Goal: Task Accomplishment & Management: Use online tool/utility

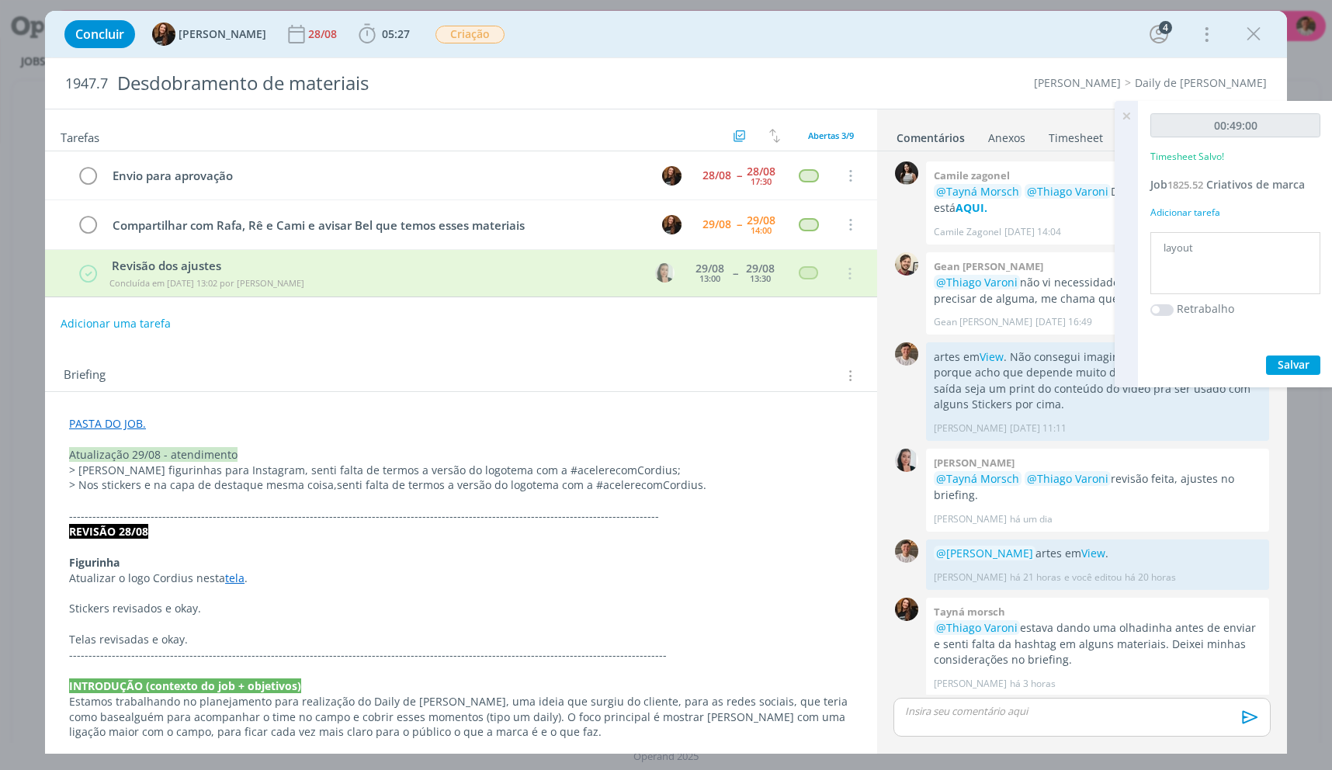
scroll to position [265, 0]
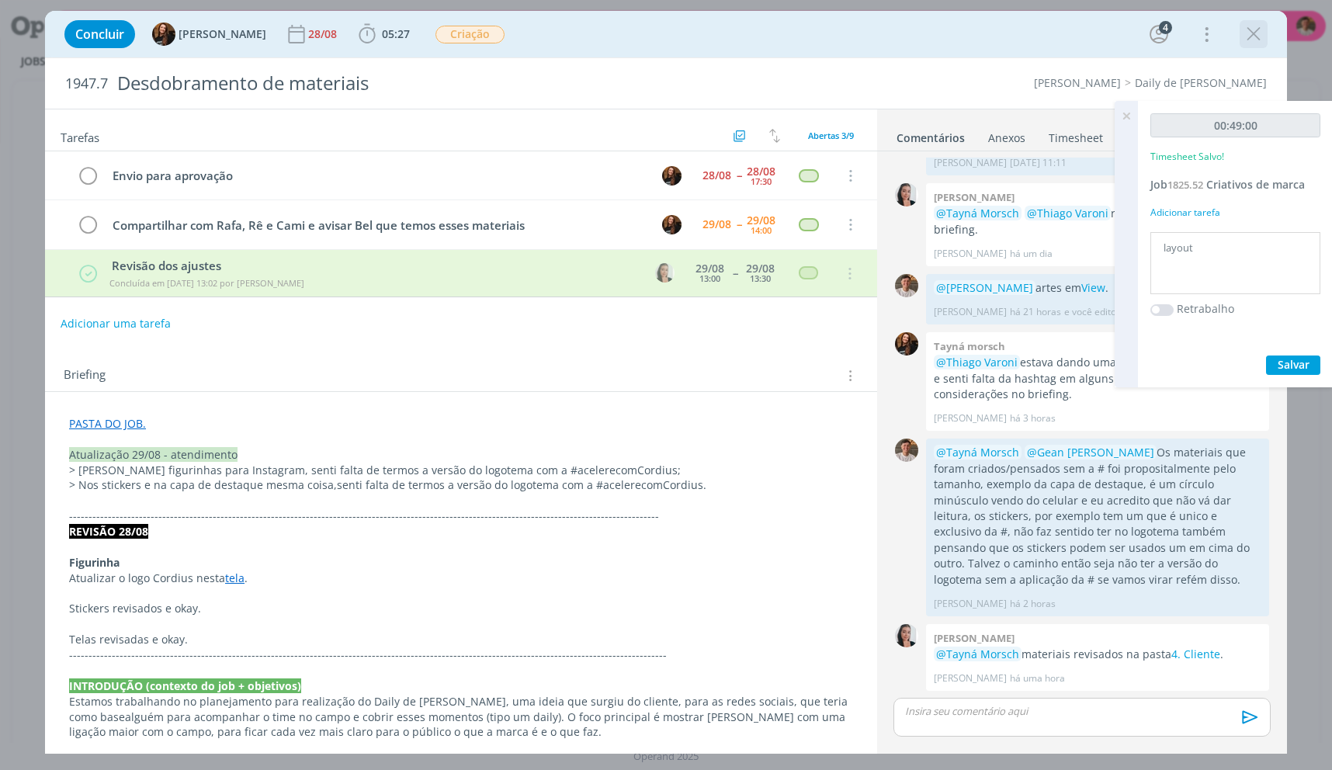
click at [1251, 33] on icon "dialog" at bounding box center [1253, 34] width 23 height 23
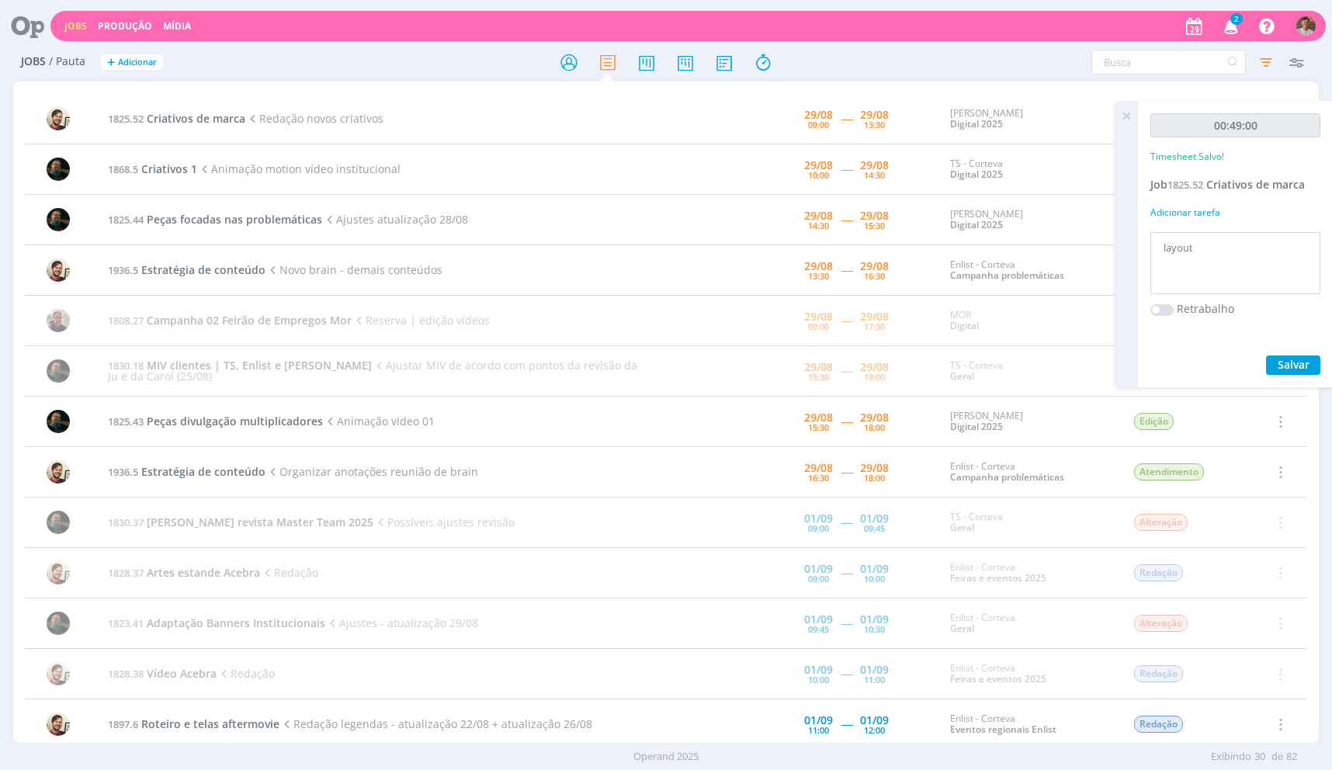
click at [566, 42] on div "Jobs Produção [GEOGRAPHIC_DATA] 2 Notificações Central de Ajuda Área de Membros…" at bounding box center [666, 24] width 1320 height 37
click at [574, 57] on icon at bounding box center [569, 62] width 28 height 30
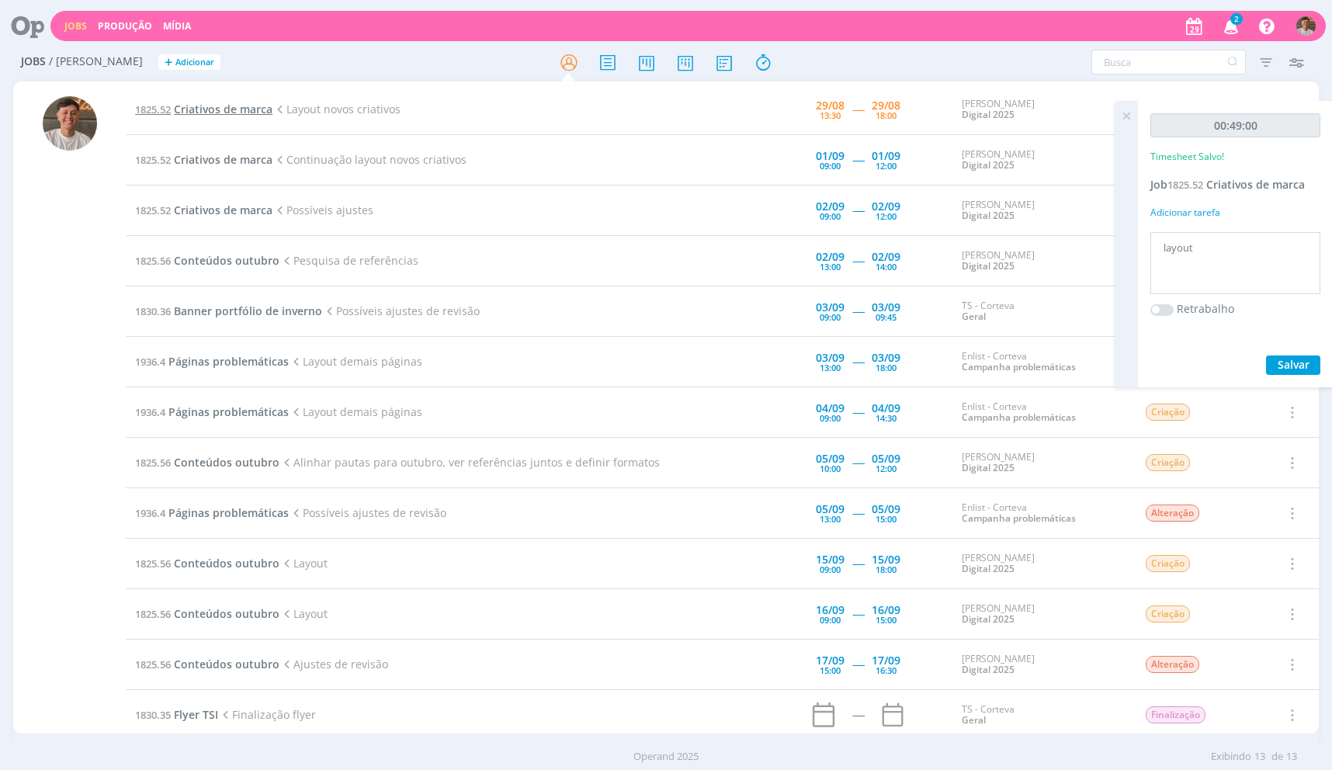
click at [210, 114] on span "Criativos de marca" at bounding box center [223, 109] width 99 height 15
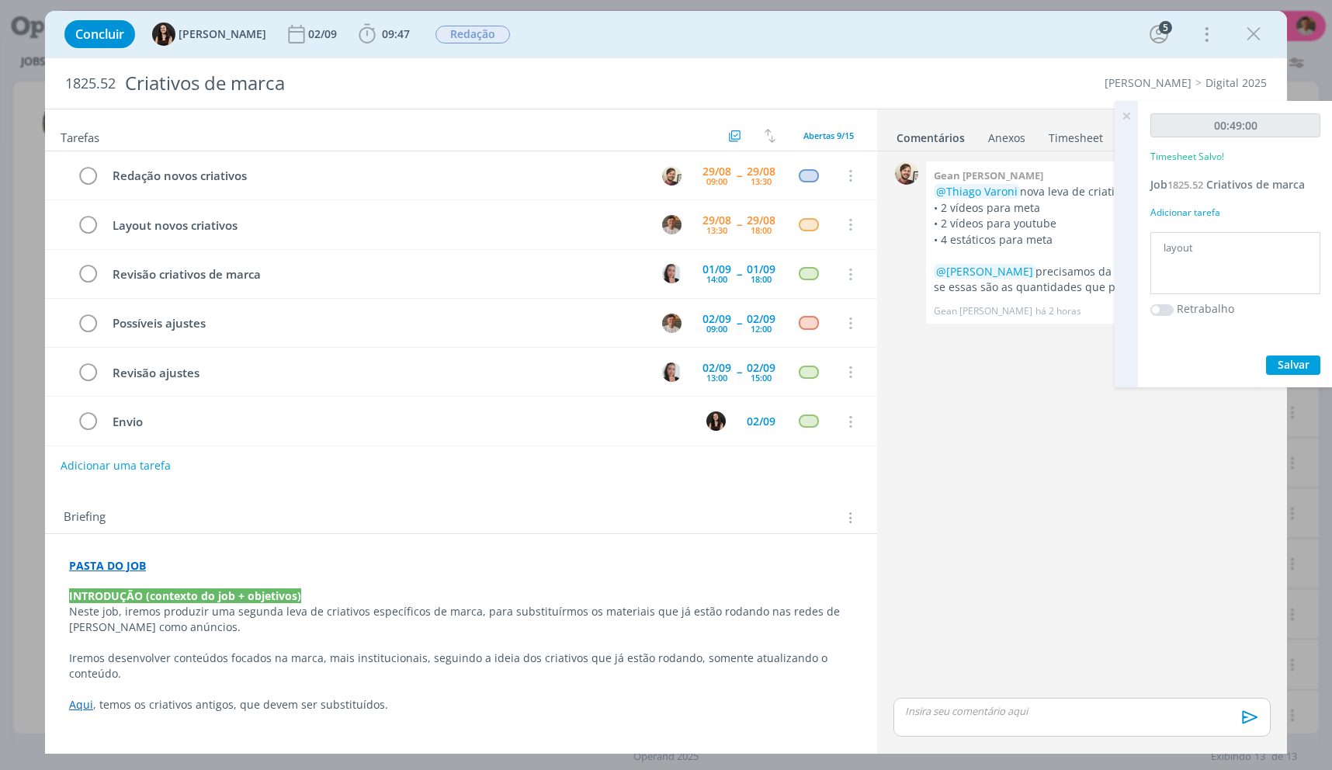
click at [1181, 431] on div "0 Gean paulo naue @[PERSON_NAME] nova leva de criativos institucionais aqui . F…" at bounding box center [1082, 426] width 390 height 537
click at [1114, 116] on icon at bounding box center [1126, 116] width 28 height 30
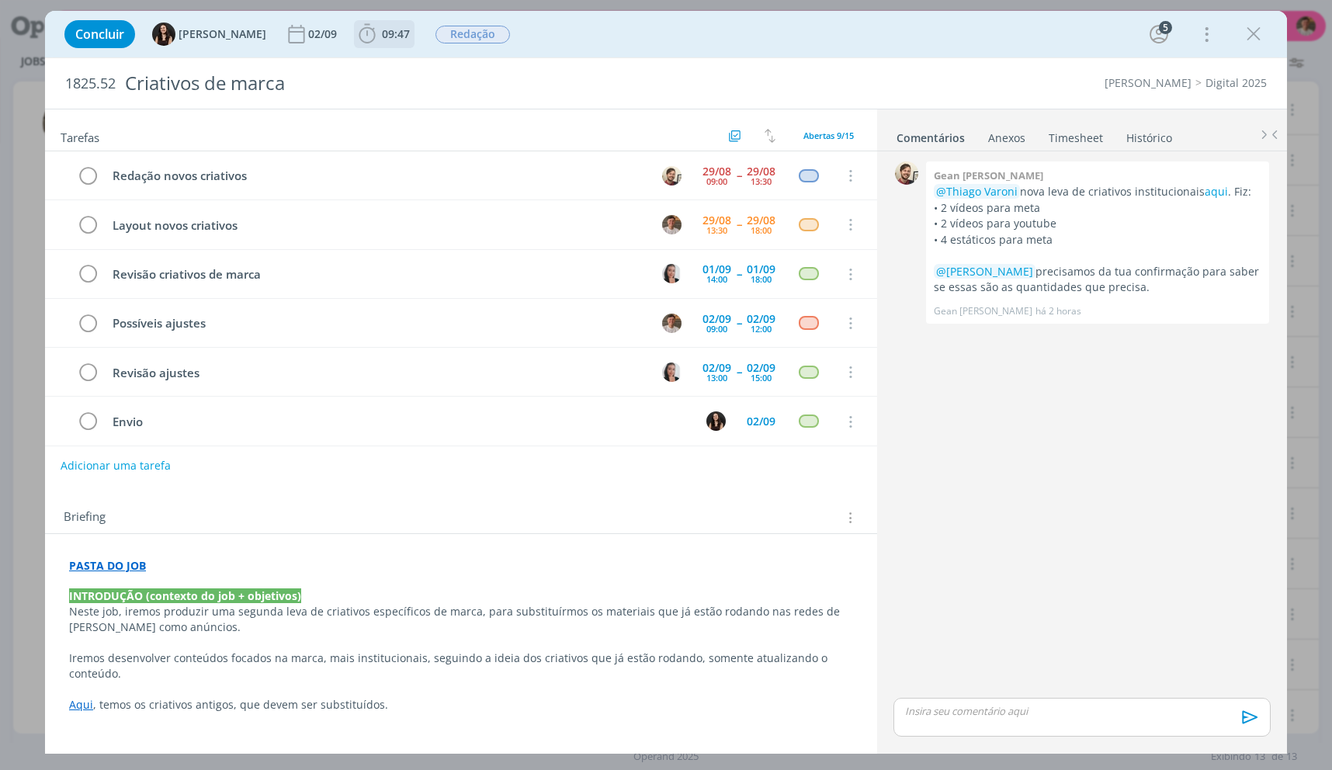
click at [382, 37] on span "09:47" at bounding box center [396, 33] width 28 height 15
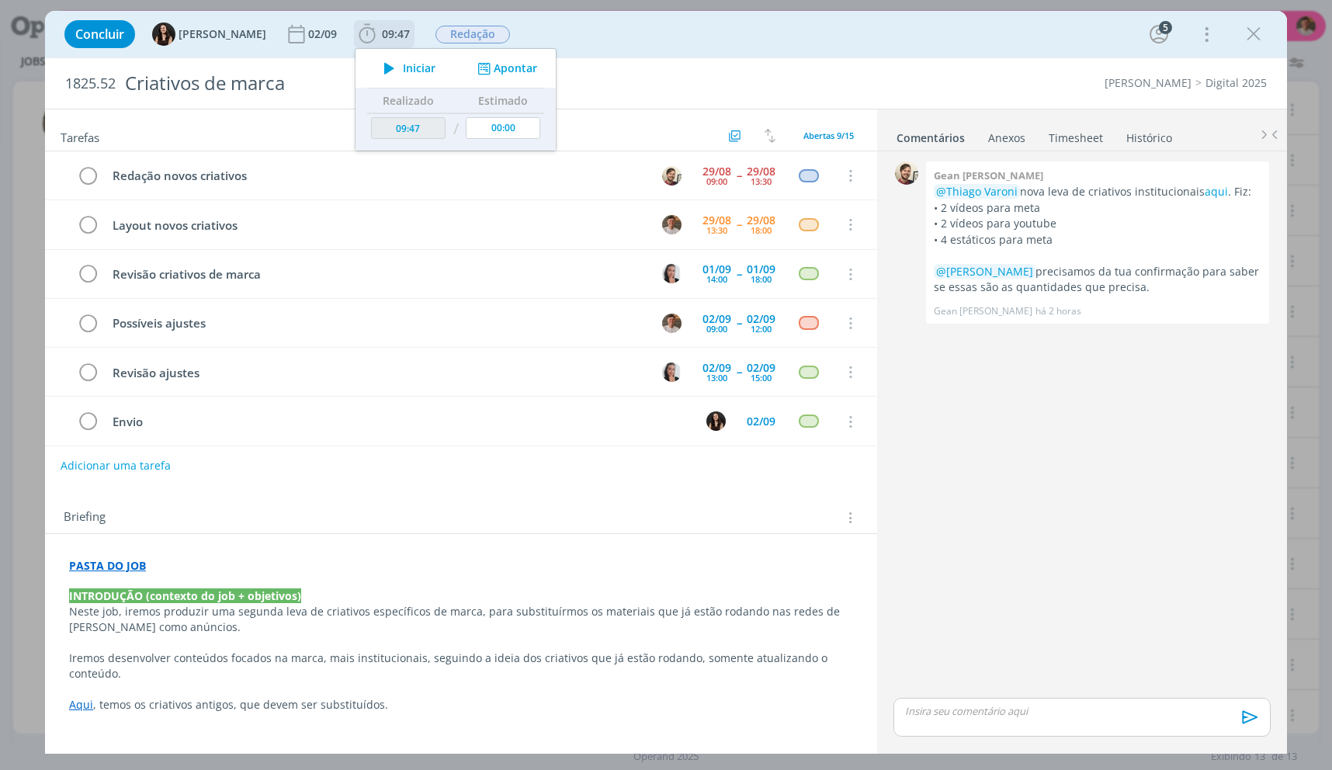
click at [403, 63] on span "Iniciar" at bounding box center [419, 68] width 33 height 11
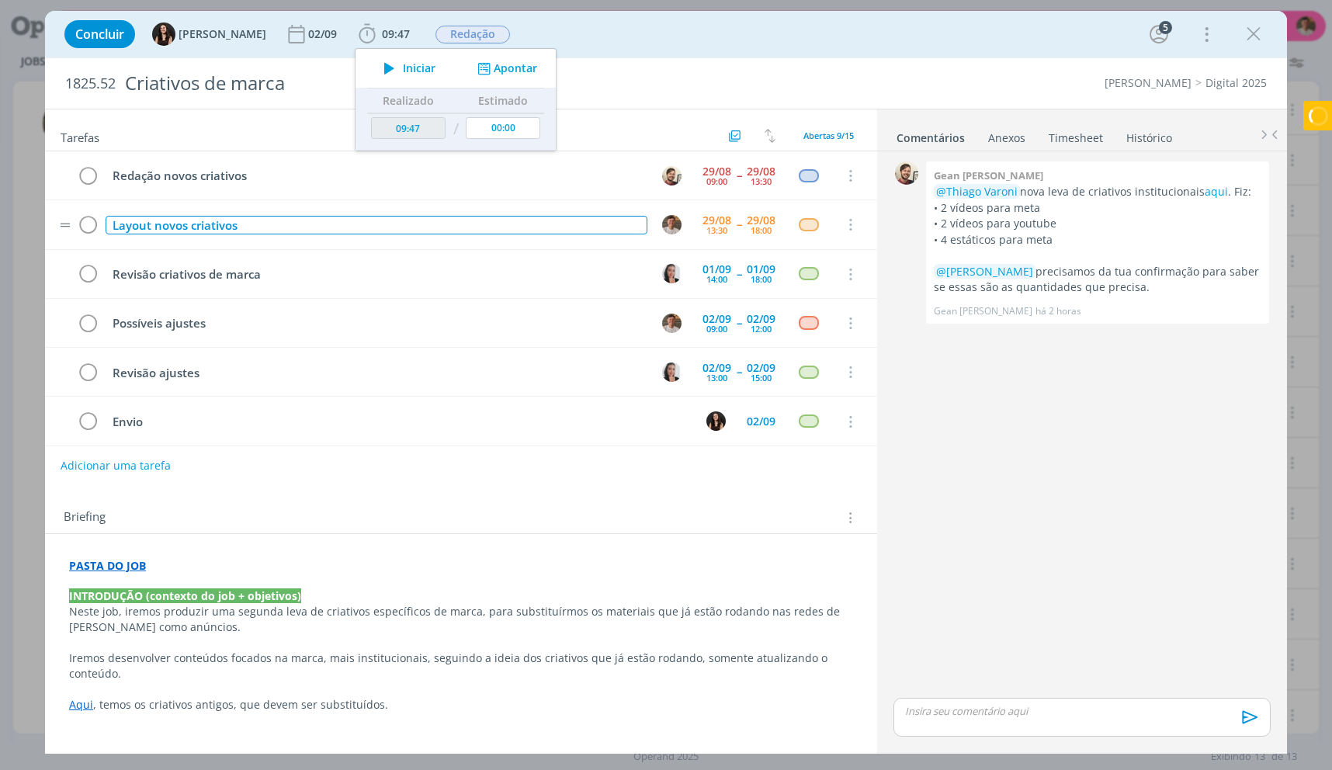
drag, startPoint x: 507, startPoint y: 219, endPoint x: 519, endPoint y: 224, distance: 12.8
click at [519, 224] on div "Layout novos criativos" at bounding box center [377, 225] width 542 height 19
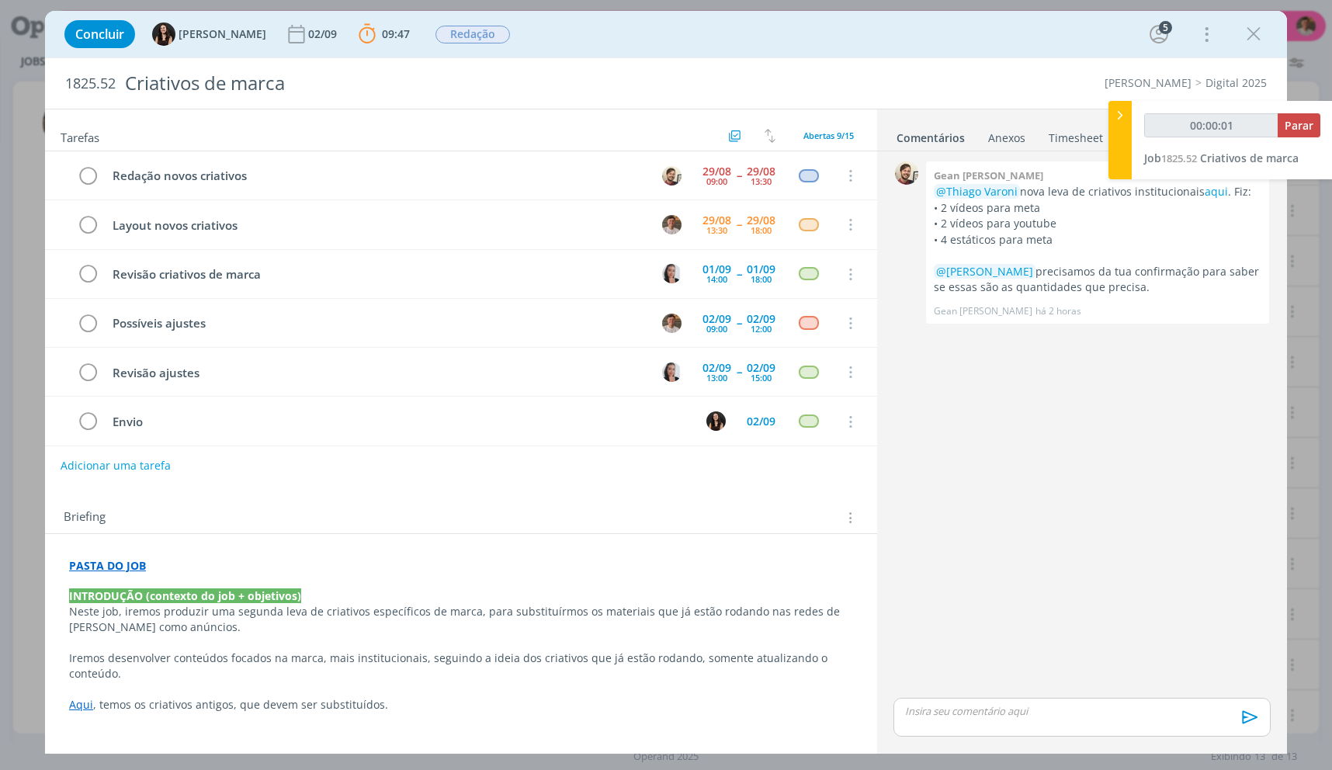
click at [1076, 637] on div "0 Gean paulo naue @[PERSON_NAME] nova leva de criativos institucionais aqui . F…" at bounding box center [1082, 426] width 390 height 537
type input "00:32:56"
